Goal: Check status: Check status

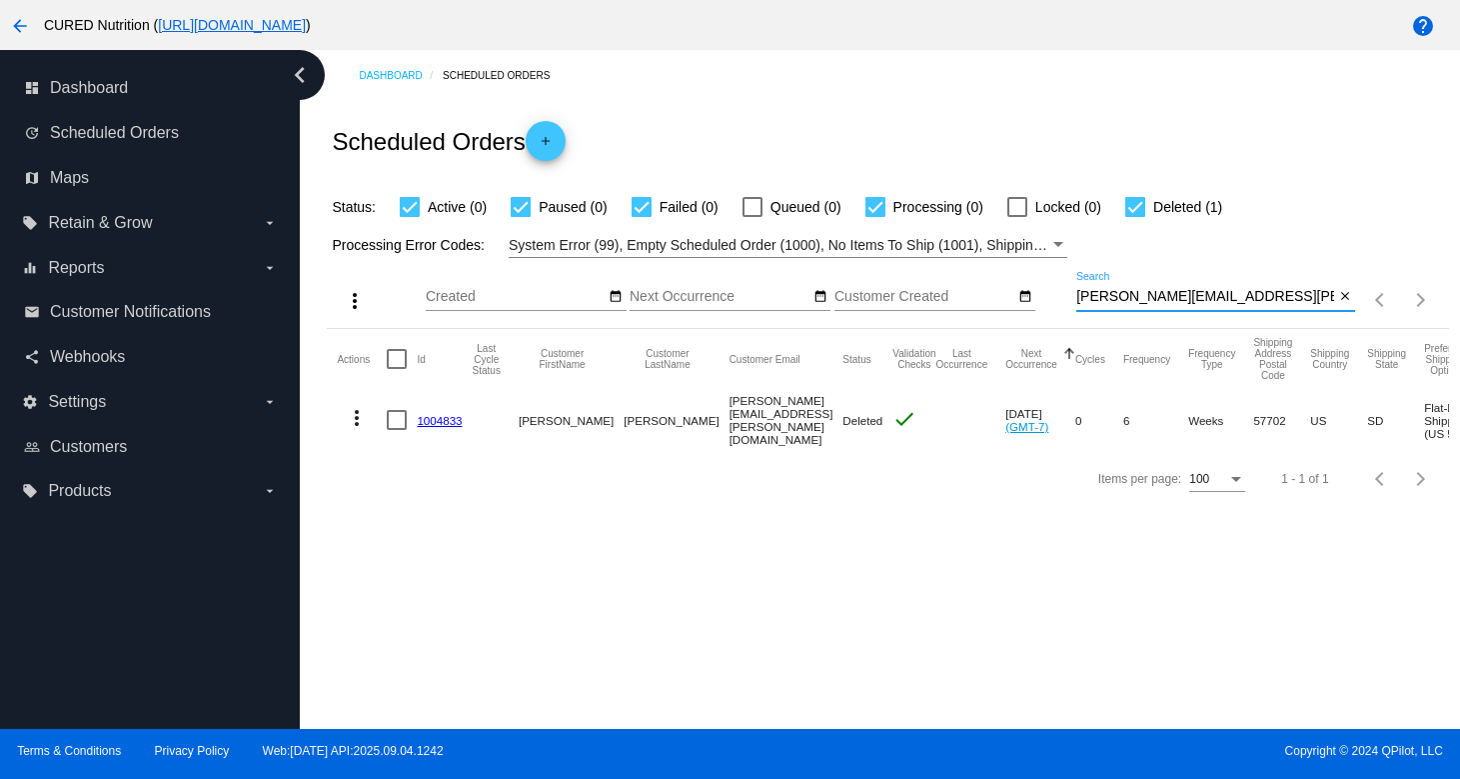
click at [1167, 305] on input "[PERSON_NAME][EMAIL_ADDRESS][PERSON_NAME][DOMAIN_NAME]" at bounding box center [1206, 297] width 258 height 16
paste input "m"
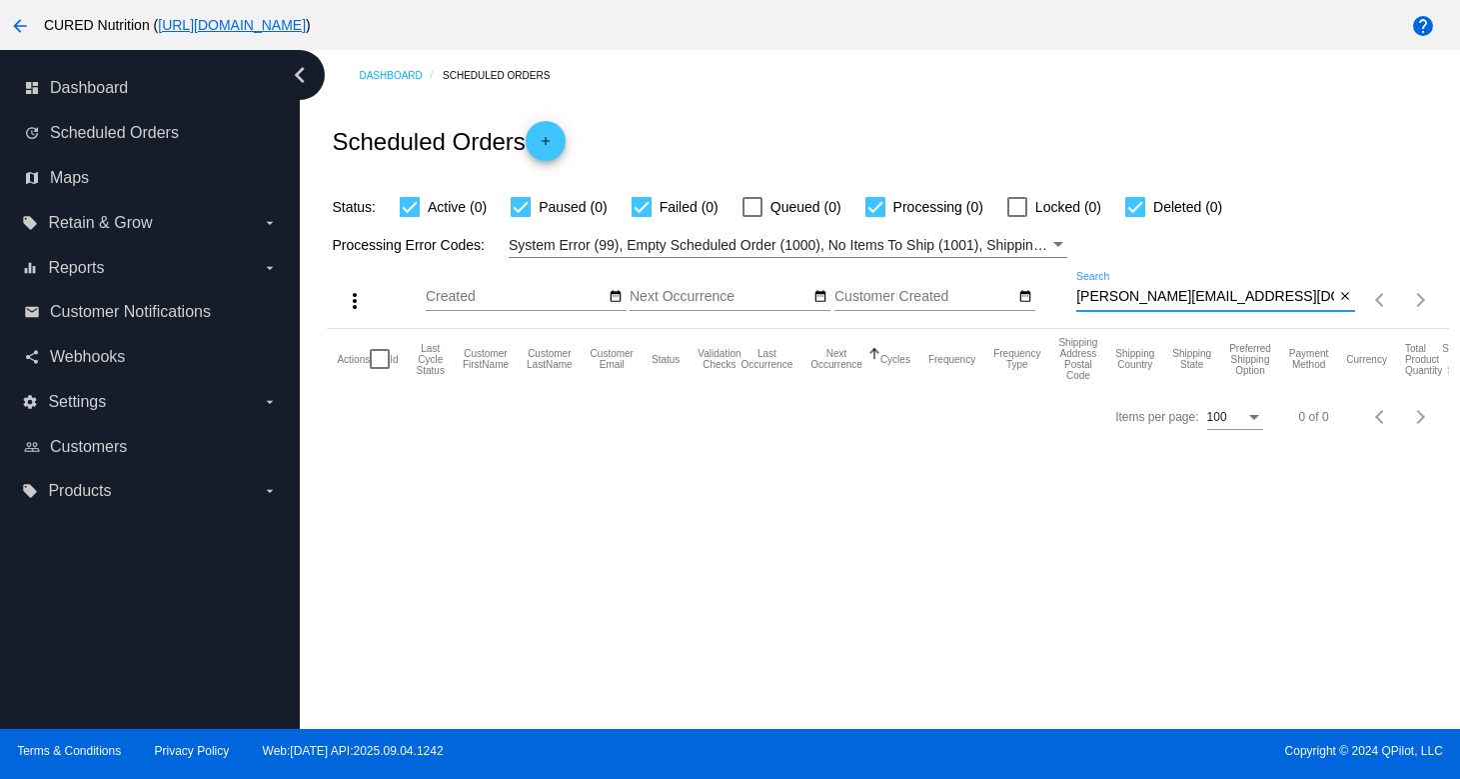
click at [1160, 293] on input "[PERSON_NAME][EMAIL_ADDRESS][DOMAIN_NAME]" at bounding box center [1206, 297] width 258 height 16
paste input "[PERSON_NAME][DEMOGRAPHIC_DATA][PERSON_NAME]"
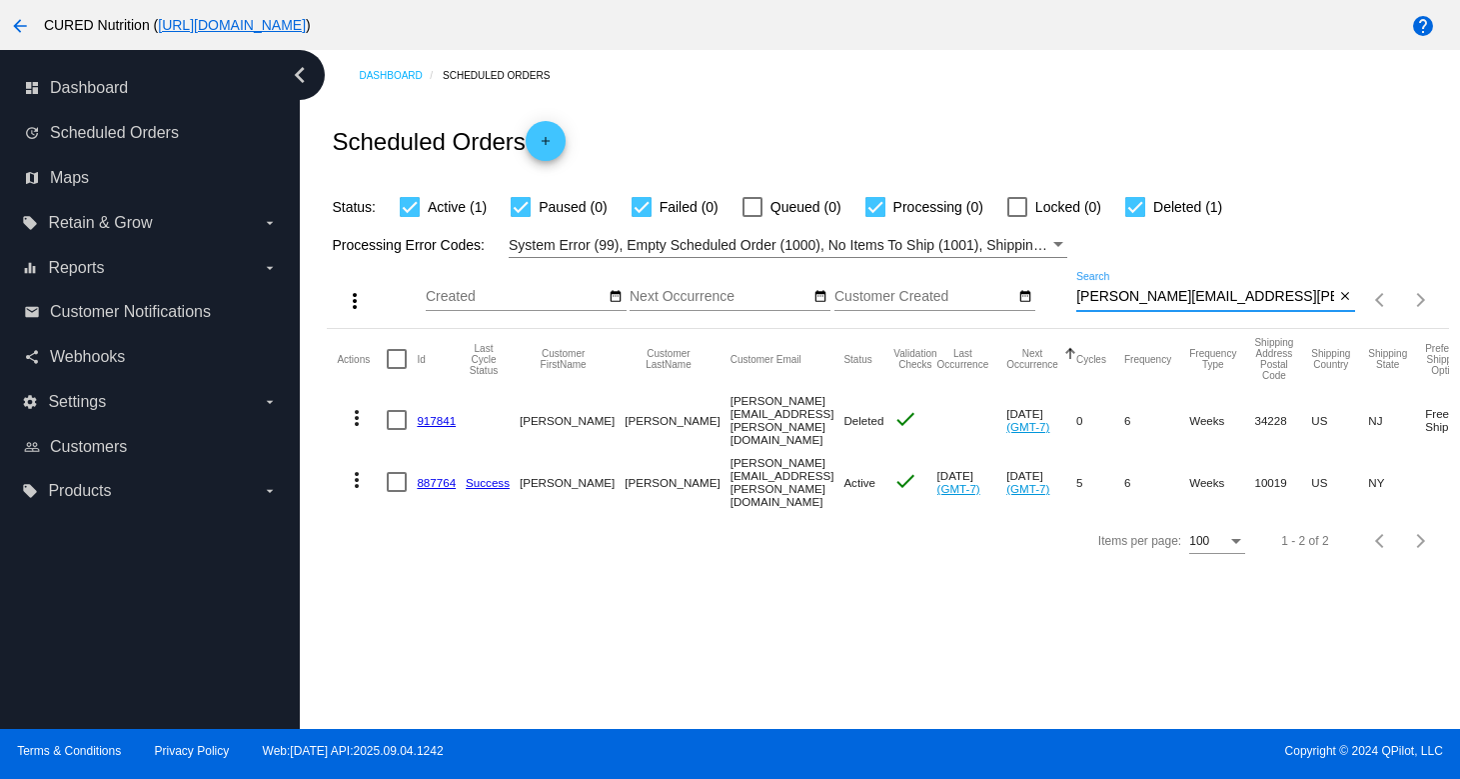
type input "[PERSON_NAME][EMAIL_ADDRESS][PERSON_NAME][DOMAIN_NAME]"
click at [432, 476] on link "887764" at bounding box center [436, 482] width 39 height 13
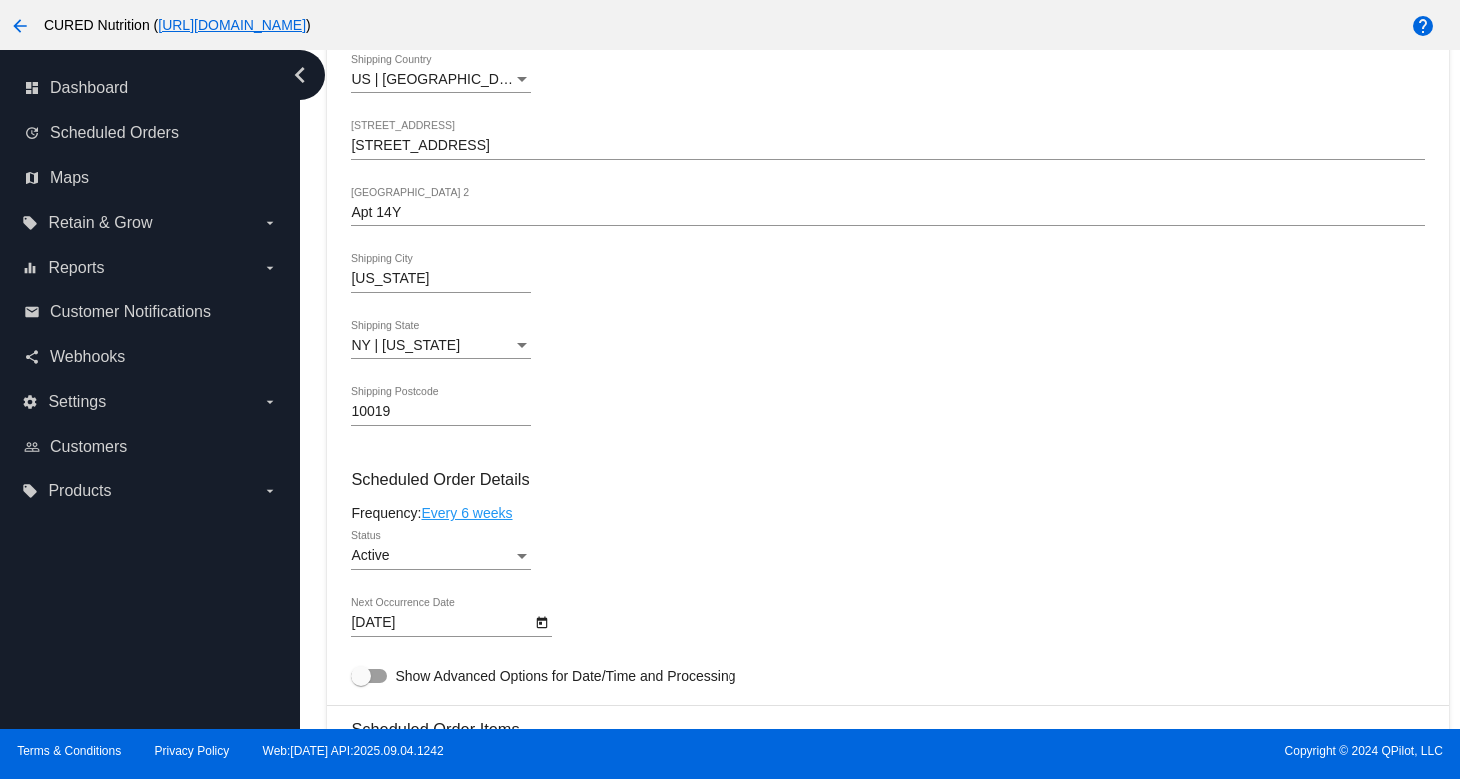
scroll to position [890, 0]
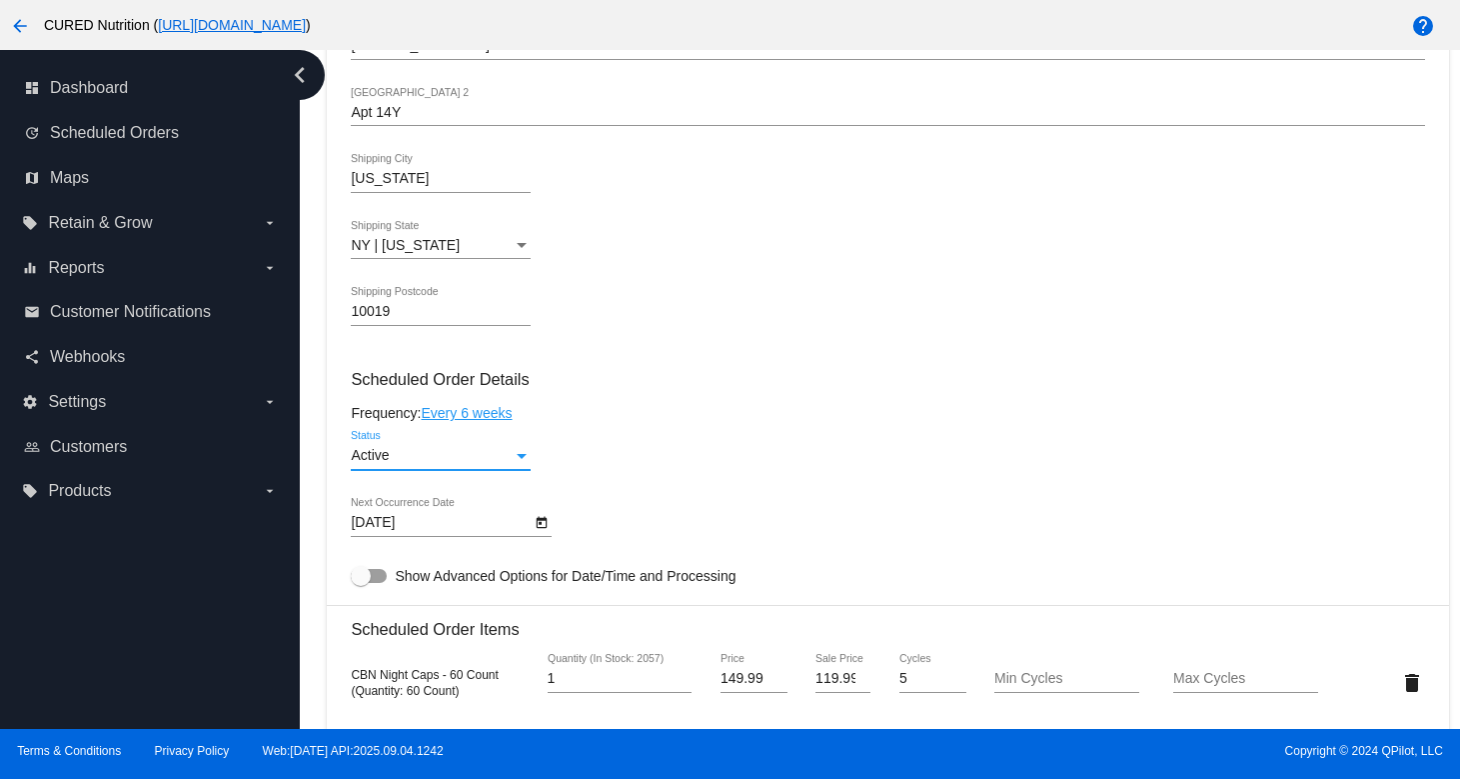
click at [490, 464] on div "Active" at bounding box center [432, 456] width 162 height 16
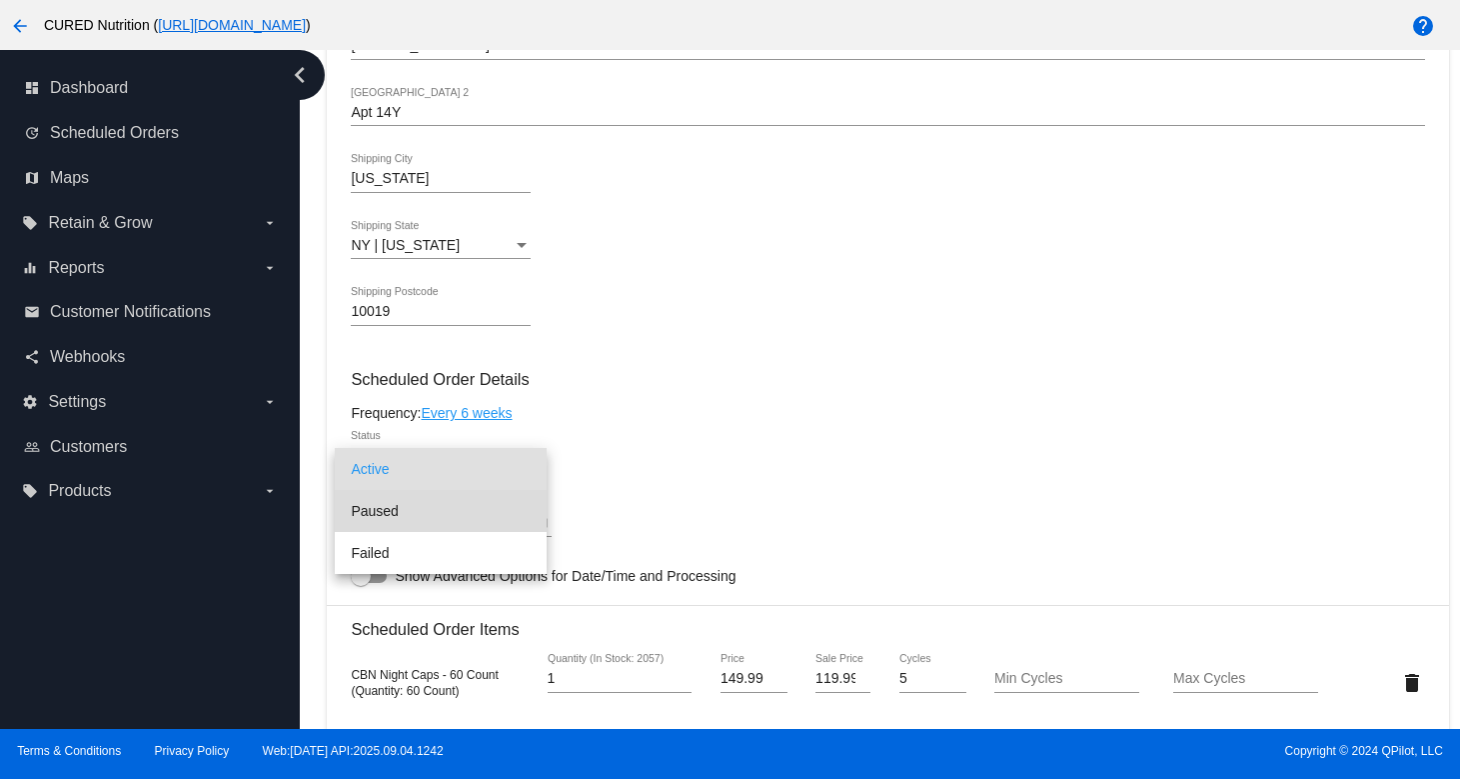
click at [475, 514] on span "Paused" at bounding box center [441, 511] width 180 height 42
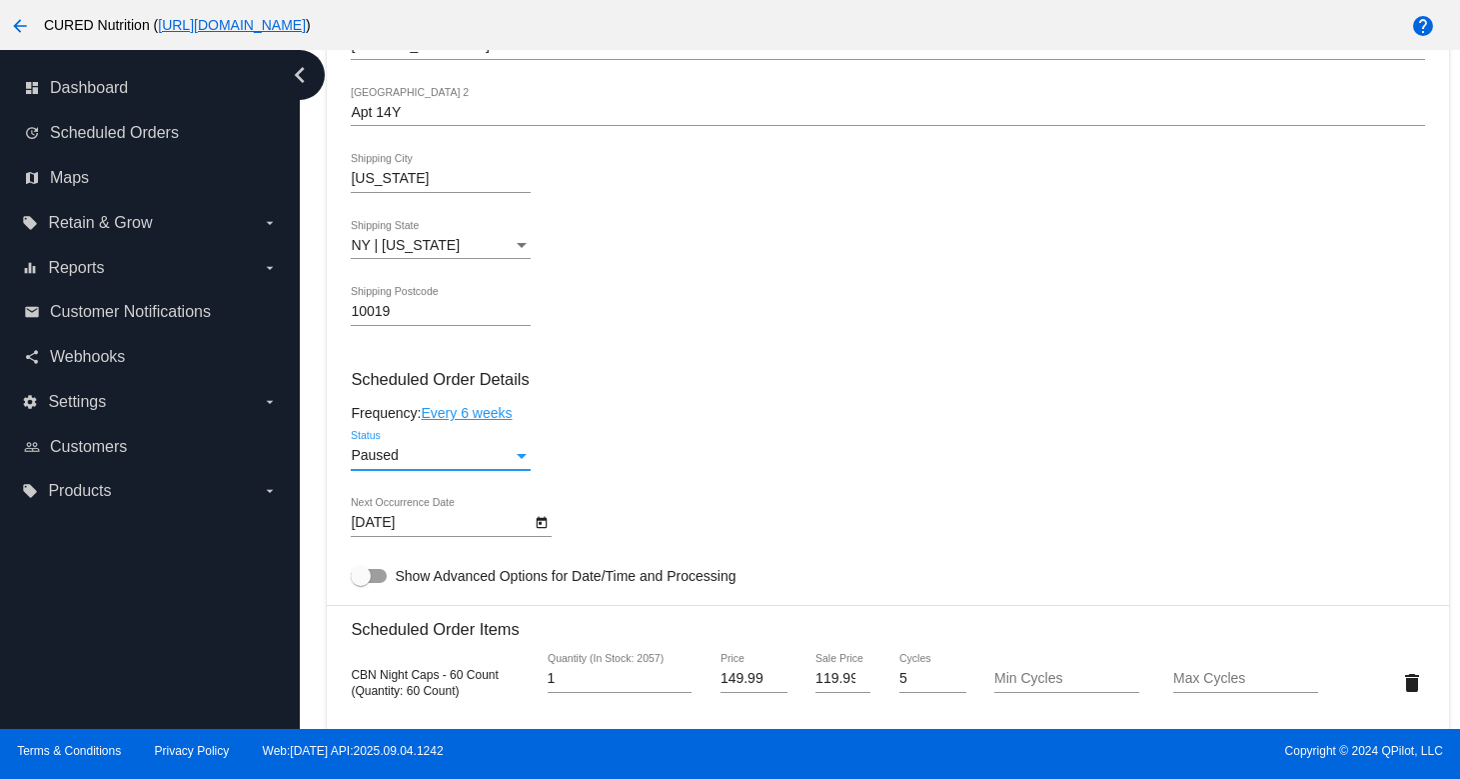
click at [689, 421] on div "Frequency: Every 6 weeks" at bounding box center [888, 413] width 1074 height 16
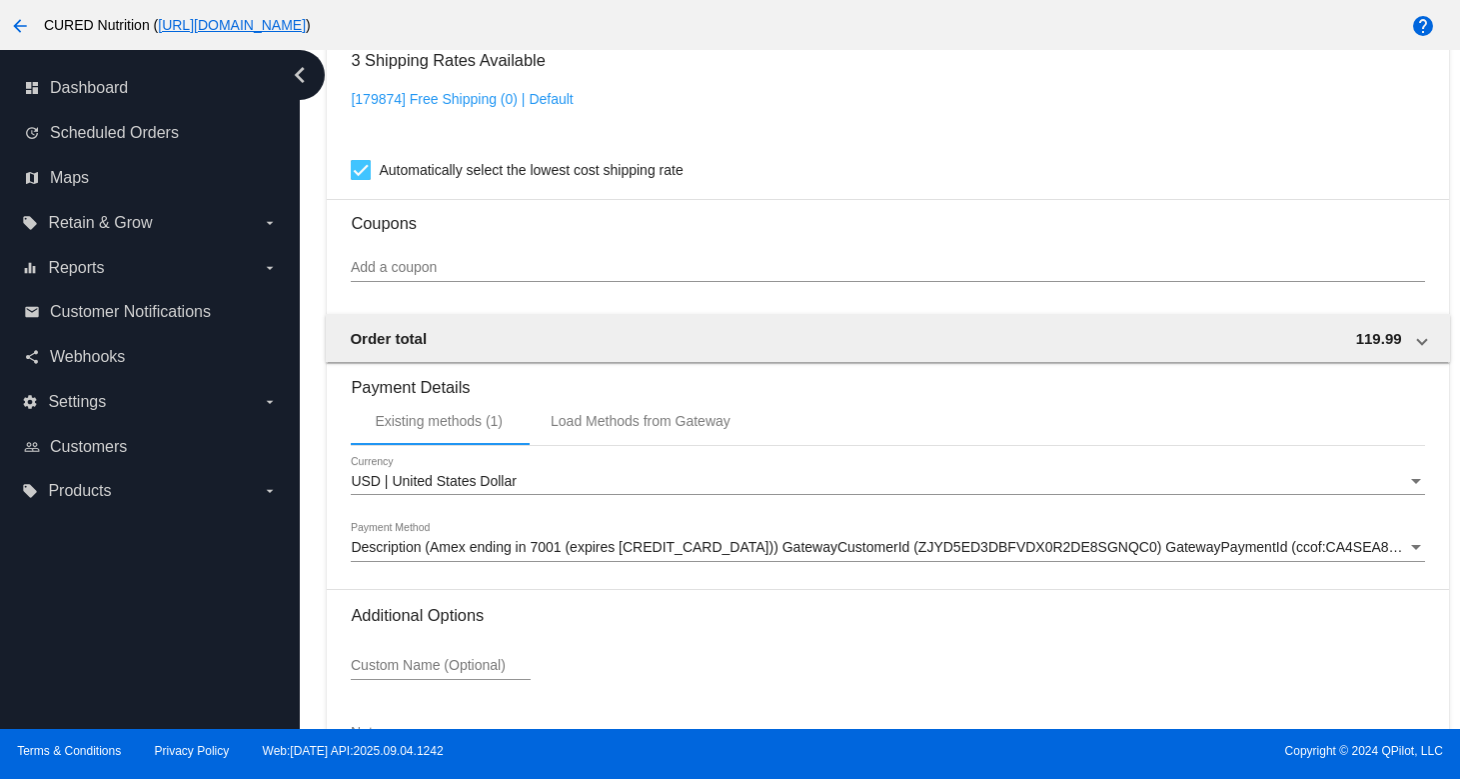
scroll to position [1813, 0]
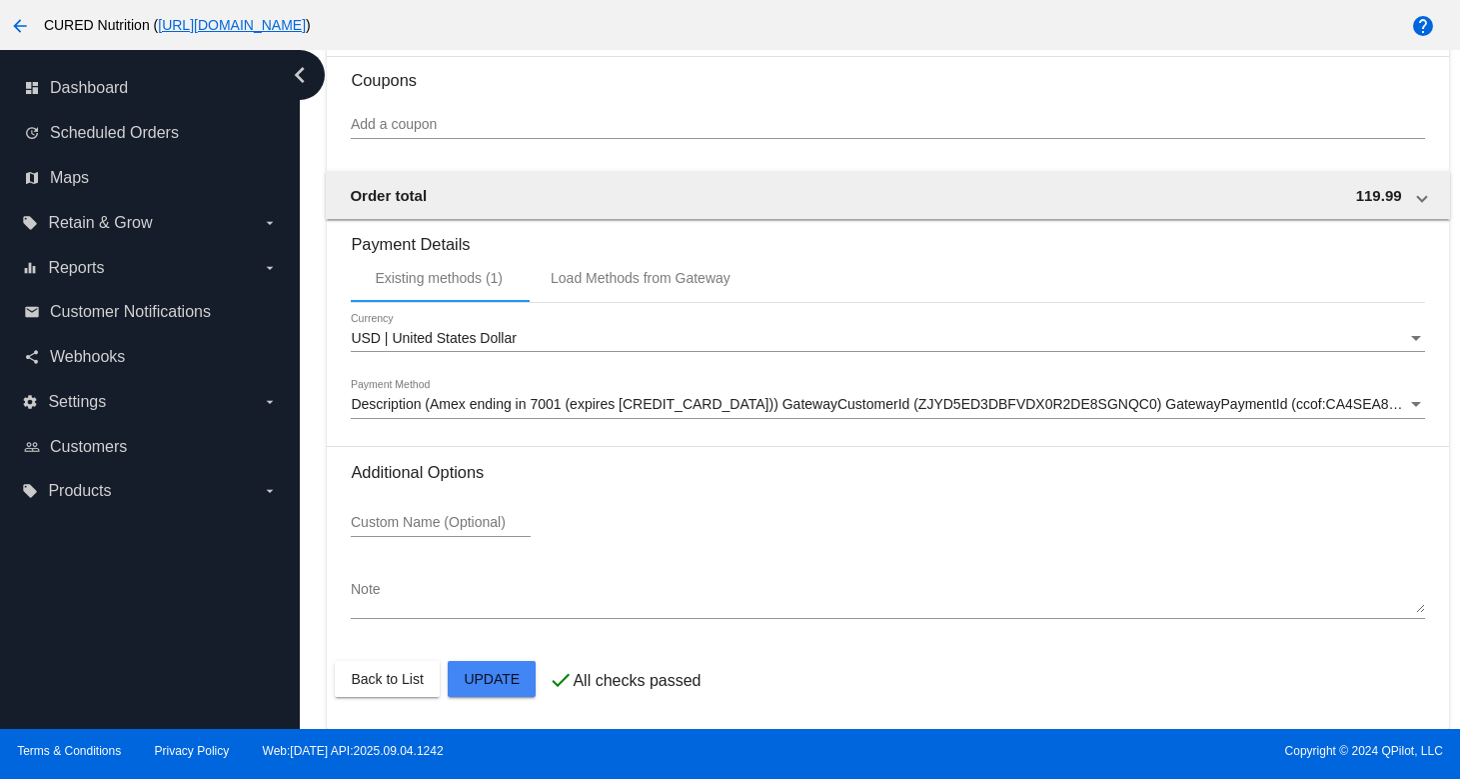
click at [471, 699] on mat-card-actions "Back to List Update" at bounding box center [888, 679] width 1106 height 52
